Goal: Information Seeking & Learning: Check status

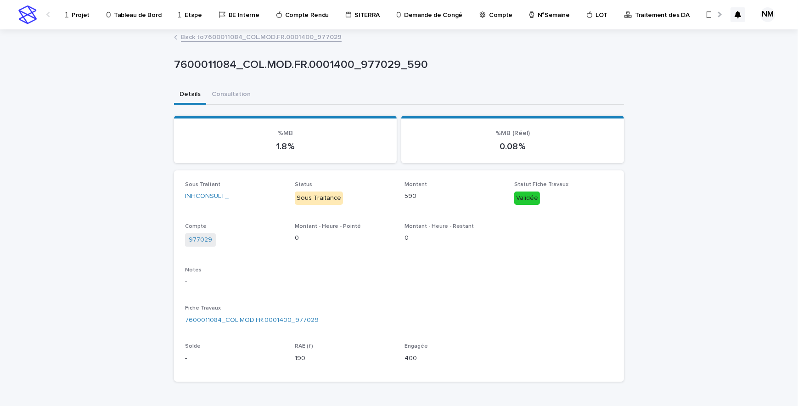
click at [80, 15] on p "Projet" at bounding box center [81, 9] width 18 height 19
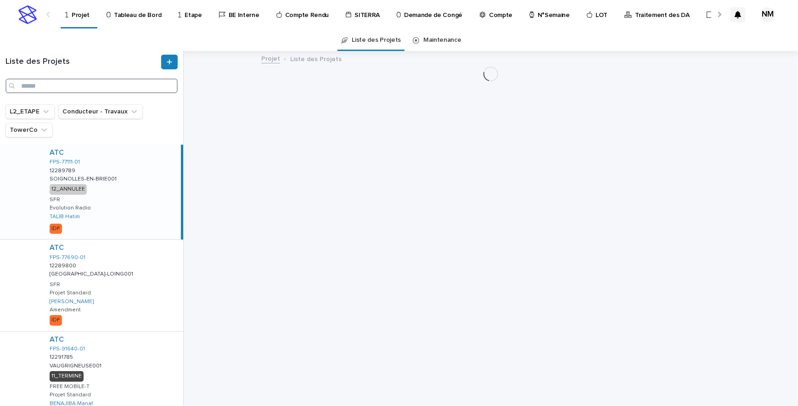
click at [71, 87] on input "Search" at bounding box center [92, 86] width 172 height 15
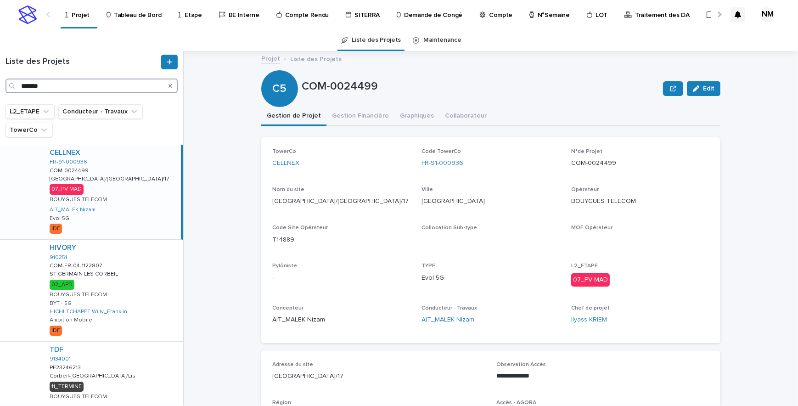
type input "*******"
click at [117, 185] on div "CELLNEX FR-91-000936 COM-0024499 COM-0024499 [GEOGRAPHIC_DATA]/[GEOGRAPHIC_DATA…" at bounding box center [111, 192] width 139 height 95
click at [362, 107] on button "Gestion Financière" at bounding box center [361, 116] width 68 height 19
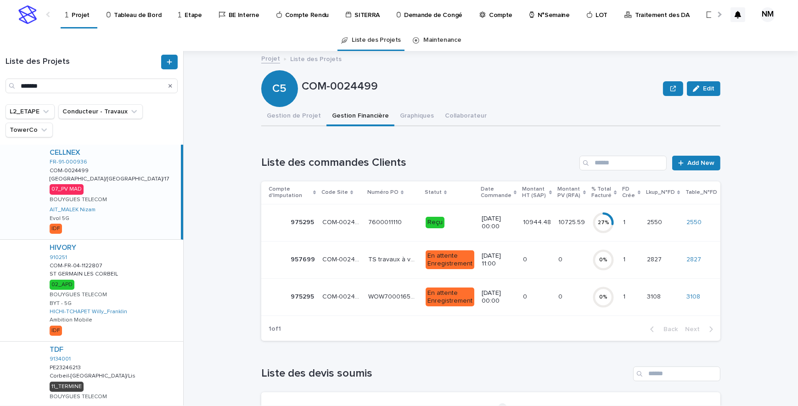
click at [563, 234] on td "10725.59 10725.59" at bounding box center [572, 222] width 34 height 37
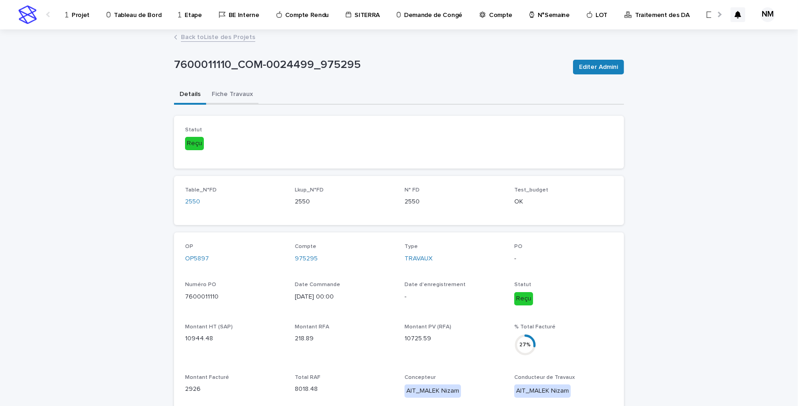
click at [228, 95] on button "Fiche Travaux" at bounding box center [232, 94] width 52 height 19
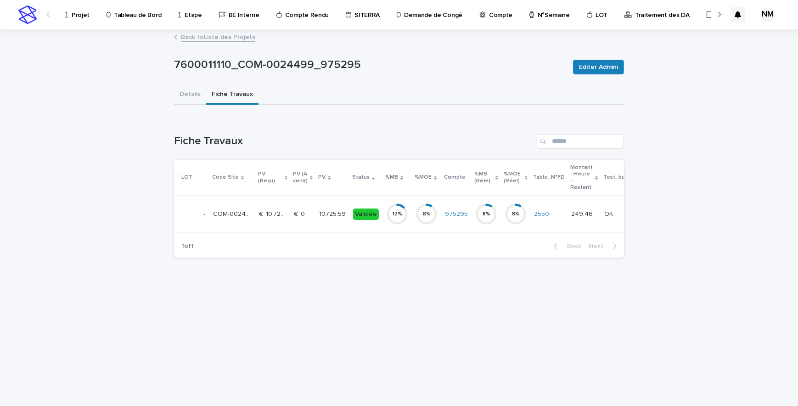
click at [412, 220] on td "8 %" at bounding box center [426, 214] width 29 height 37
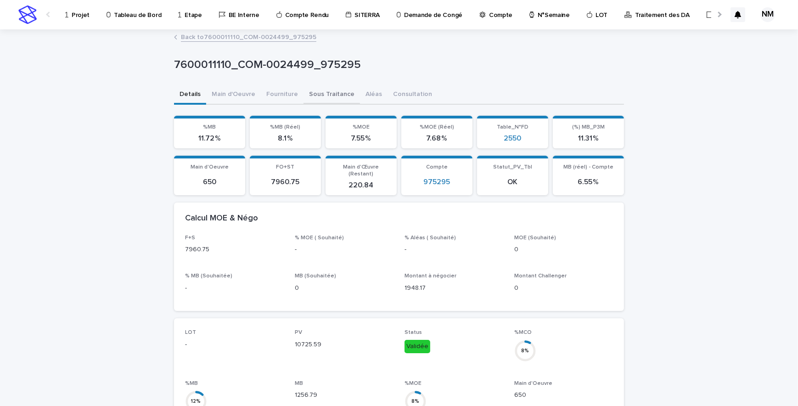
click at [310, 93] on button "Sous Traitance" at bounding box center [332, 94] width 56 height 19
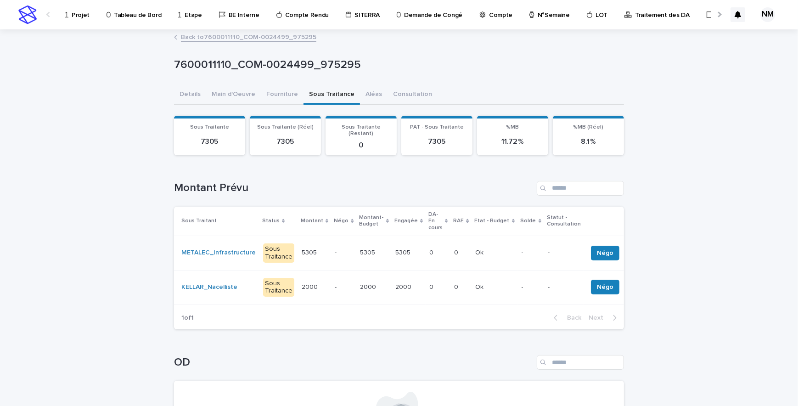
click at [472, 278] on td "Ok Ok" at bounding box center [495, 287] width 46 height 34
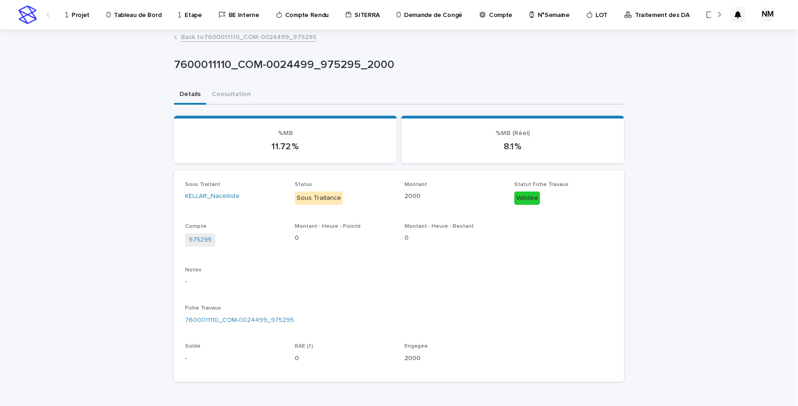
scroll to position [147, 0]
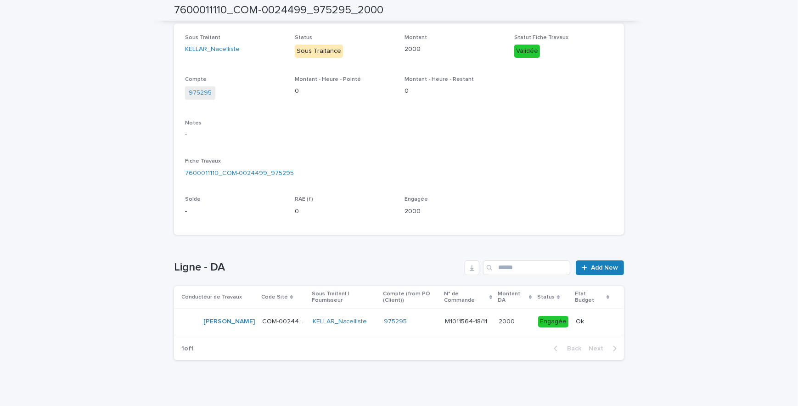
click at [413, 318] on div "975295" at bounding box center [411, 322] width 54 height 8
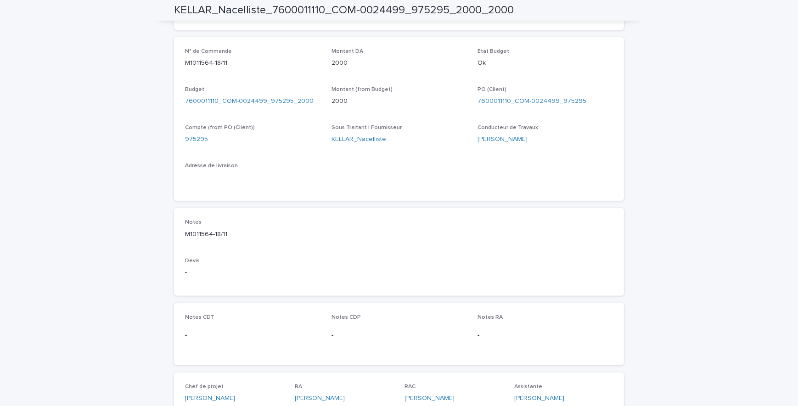
scroll to position [280, 0]
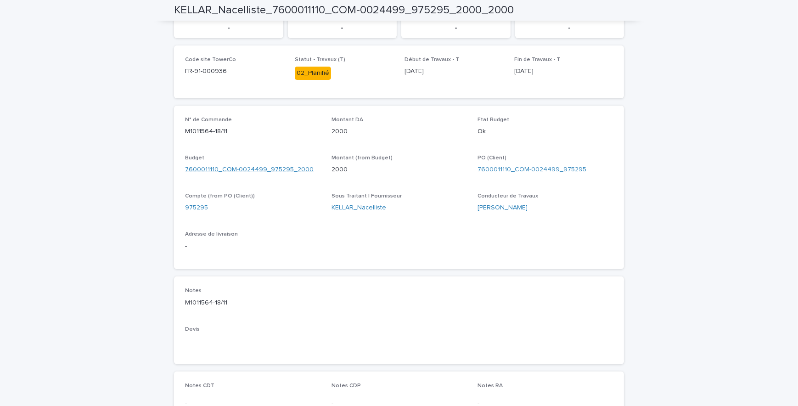
click at [247, 165] on link "7600011110_COM-0024499_975295_2000" at bounding box center [249, 170] width 129 height 10
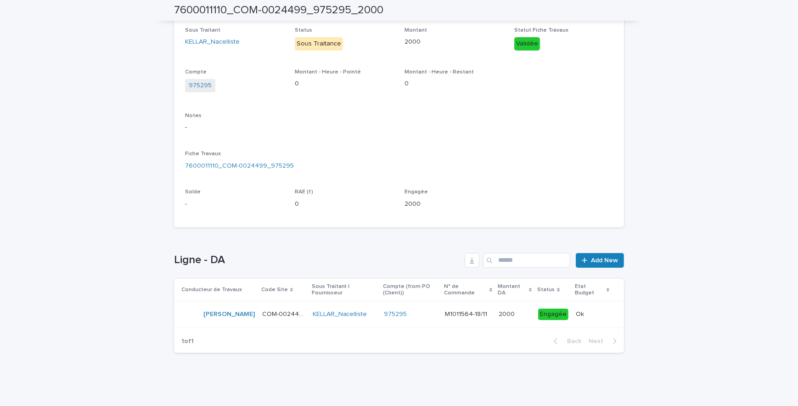
scroll to position [147, 0]
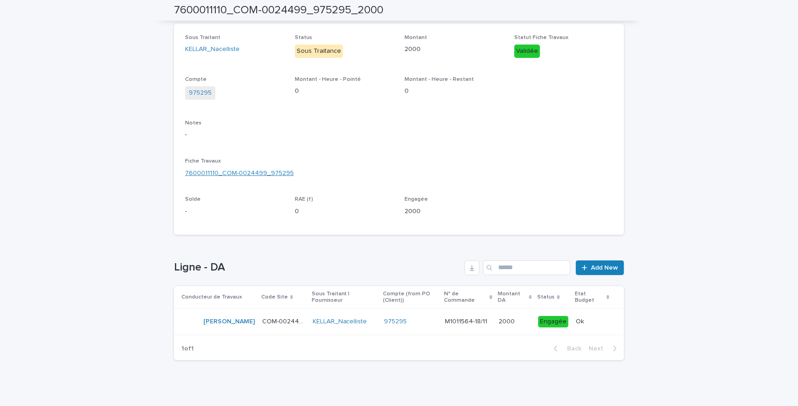
click at [232, 172] on link "7600011110_COM-0024499_975295" at bounding box center [239, 174] width 109 height 10
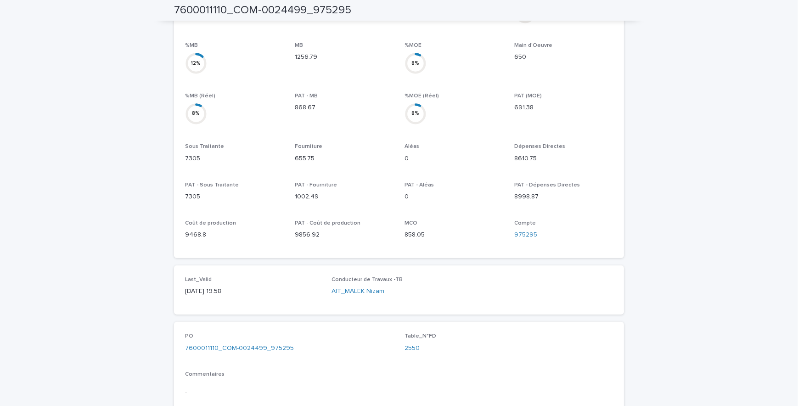
scroll to position [400, 0]
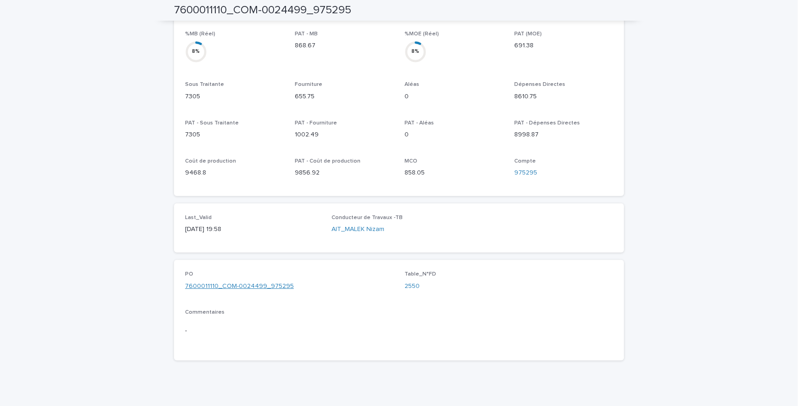
click at [232, 282] on link "7600011110_COM-0024499_975295" at bounding box center [239, 287] width 109 height 10
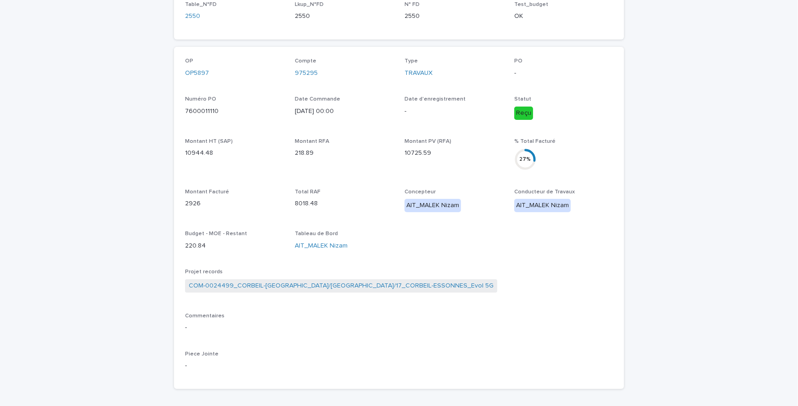
scroll to position [334, 0]
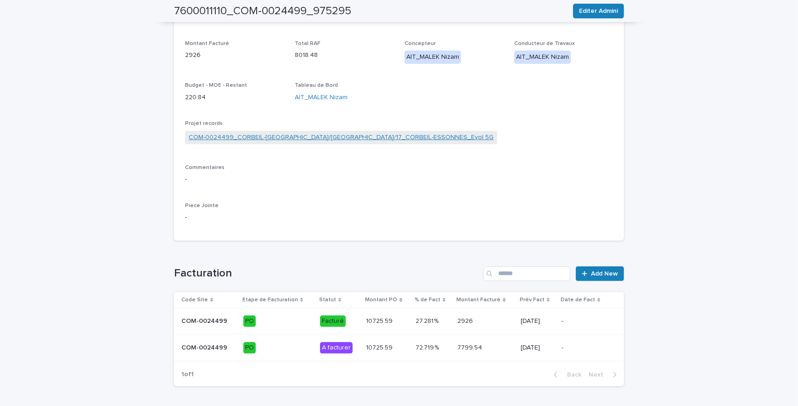
click at [372, 136] on link "COM-0024499_CORBEIL-[GEOGRAPHIC_DATA]/[GEOGRAPHIC_DATA]/17_CORBEIL-ESSONNES_Evo…" at bounding box center [341, 138] width 305 height 10
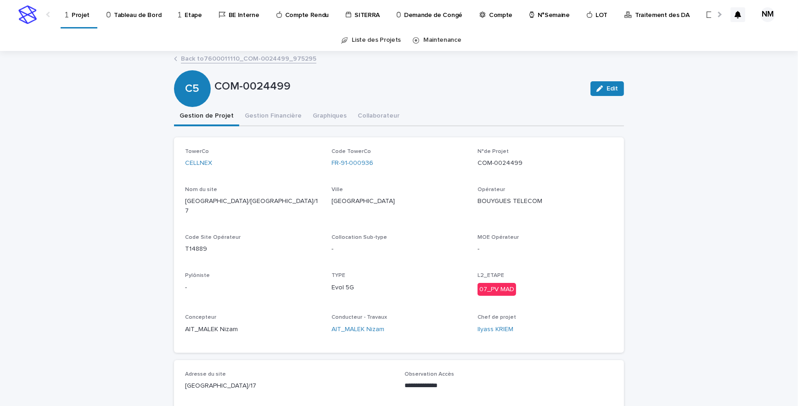
drag, startPoint x: 321, startPoint y: 202, endPoint x: 181, endPoint y: 202, distance: 139.6
click at [185, 202] on div "TowerCo CELLNEX Code TowerCo FR-91-000936 N°de Projet COM-0024499 Nom du site […" at bounding box center [399, 244] width 428 height 193
copy p "[GEOGRAPHIC_DATA]/[GEOGRAPHIC_DATA]/17"
click at [252, 109] on button "Gestion Financière" at bounding box center [273, 116] width 68 height 19
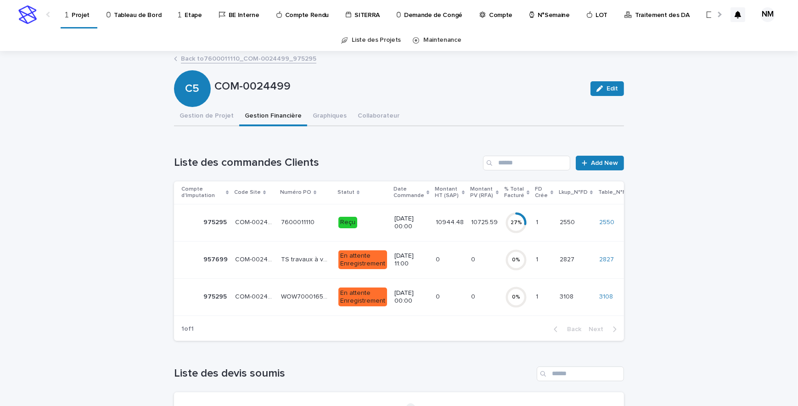
click at [413, 226] on p "[DATE] 00:00" at bounding box center [411, 223] width 34 height 16
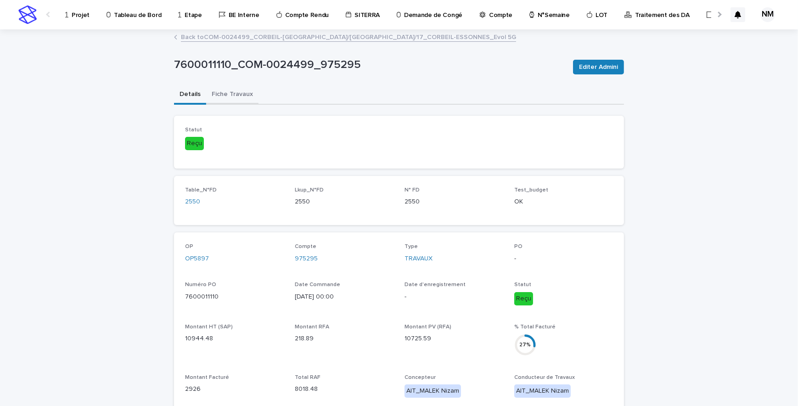
click at [213, 96] on button "Fiche Travaux" at bounding box center [232, 94] width 52 height 19
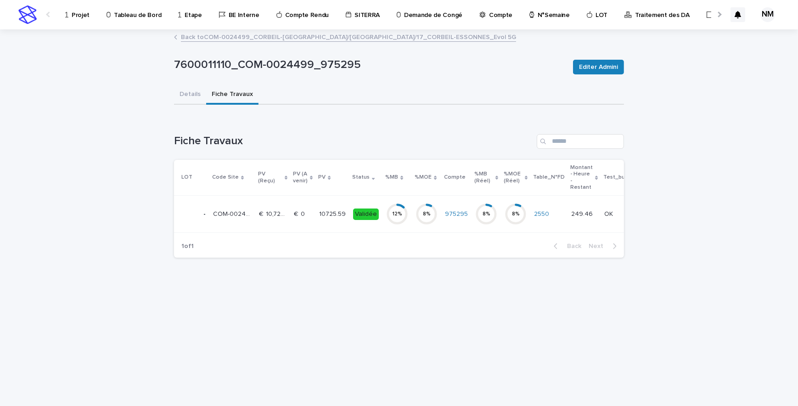
click at [358, 225] on td "Validée" at bounding box center [365, 214] width 33 height 37
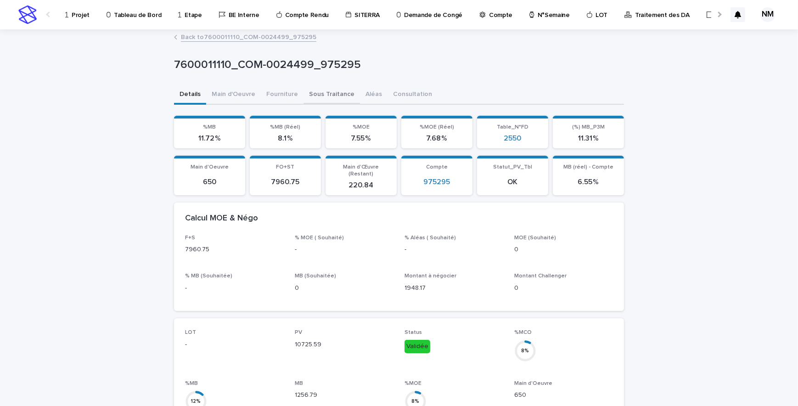
click at [322, 92] on button "Sous Traitance" at bounding box center [332, 94] width 56 height 19
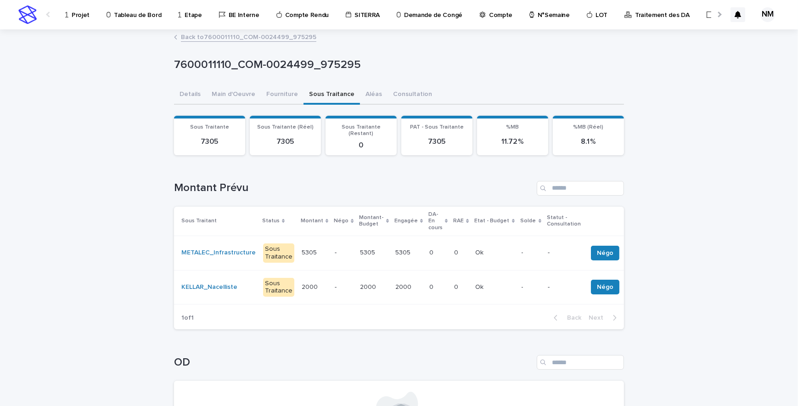
click at [428, 282] on td "0 0" at bounding box center [438, 287] width 25 height 34
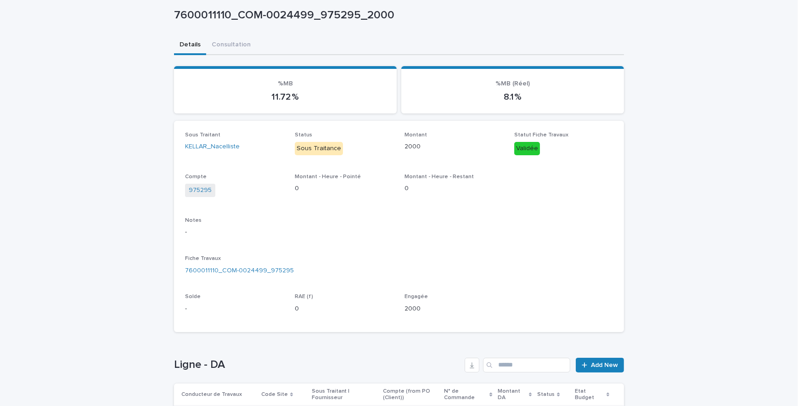
scroll to position [147, 0]
